Goal: Transaction & Acquisition: Purchase product/service

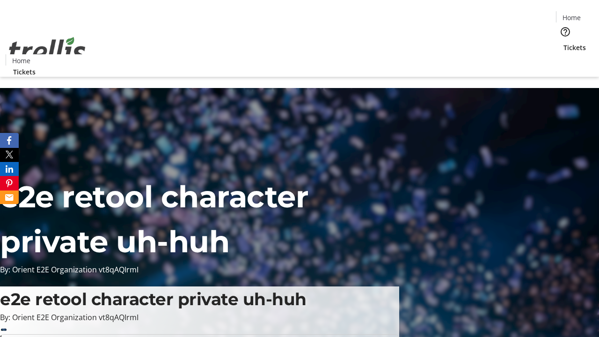
click at [564, 43] on span "Tickets" at bounding box center [575, 48] width 22 height 10
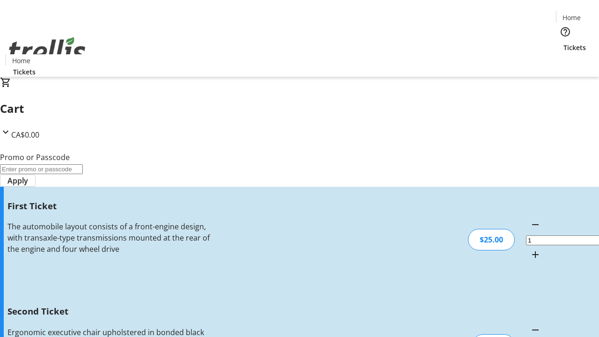
type input "2"
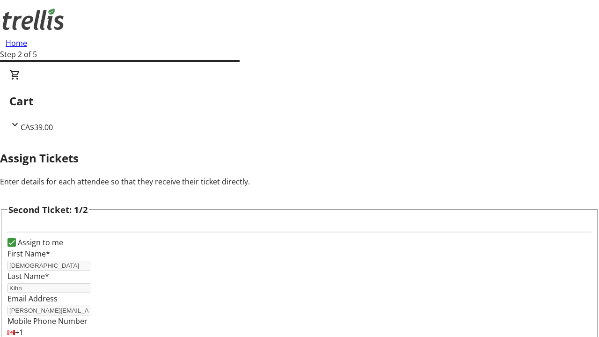
type input "[DEMOGRAPHIC_DATA]"
type input "Kihn"
type input "[PERSON_NAME][EMAIL_ADDRESS][DOMAIN_NAME]"
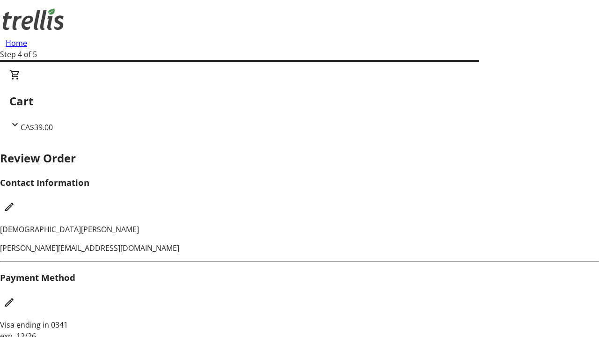
click at [15, 201] on mat-icon "Edit Contact Information" at bounding box center [9, 206] width 11 height 11
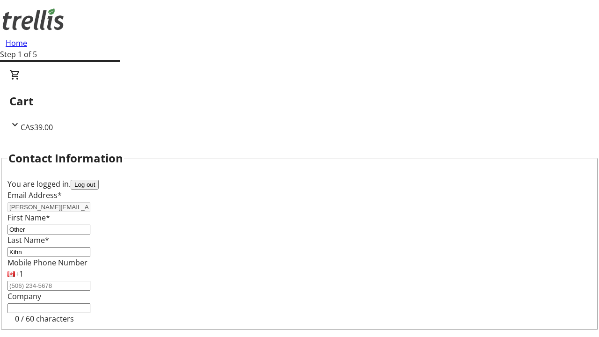
type input "Other"
type input "Name"
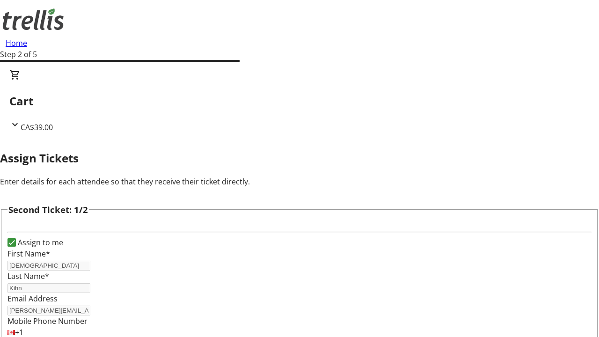
scroll to position [110, 0]
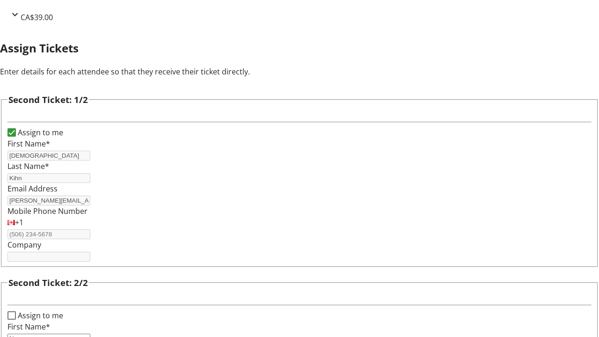
type input "Name"
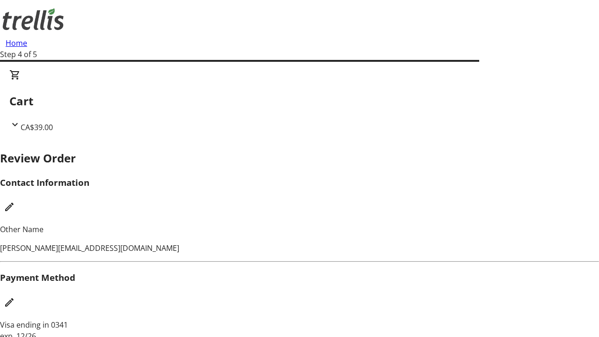
click at [15, 297] on mat-icon "Edit Payment Method" at bounding box center [9, 302] width 11 height 11
